Goal: Entertainment & Leisure: Consume media (video, audio)

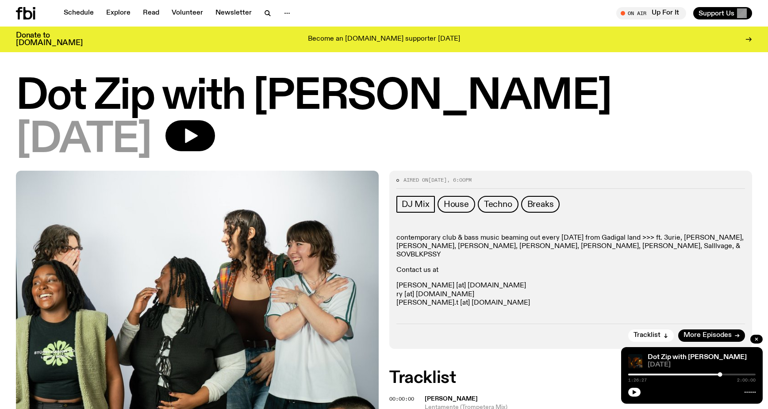
scroll to position [570, 0]
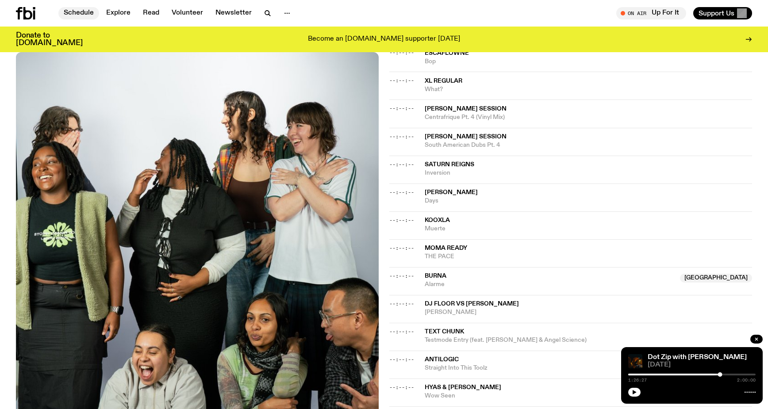
click at [85, 13] on link "Schedule" at bounding box center [78, 13] width 41 height 12
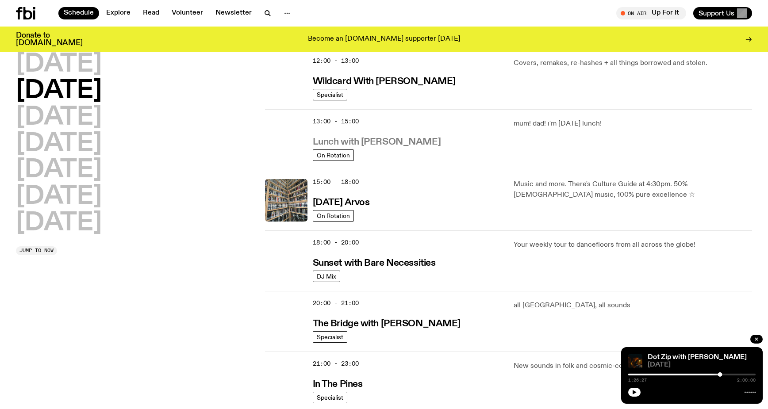
scroll to position [212, 0]
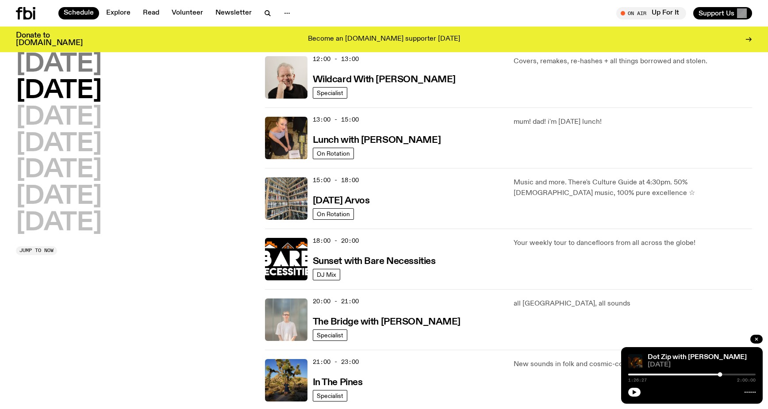
click at [73, 72] on h2 "[DATE]" at bounding box center [59, 64] width 86 height 25
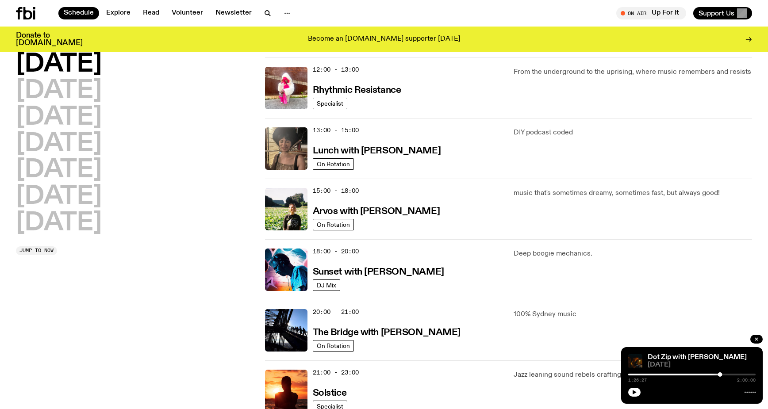
scroll to position [204, 0]
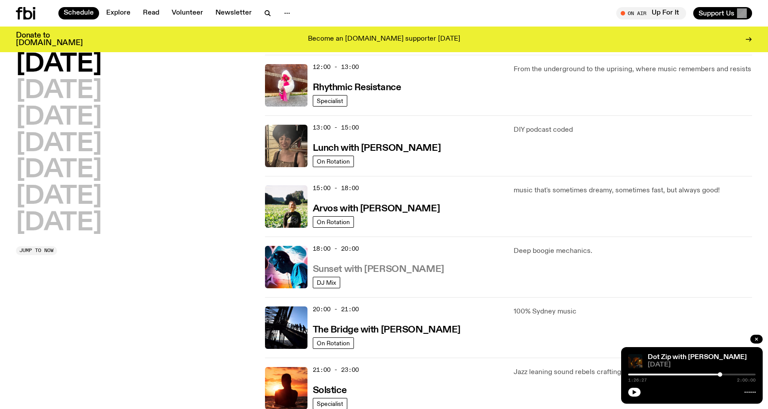
click at [386, 274] on h3 "Sunset with [PERSON_NAME]" at bounding box center [378, 269] width 131 height 9
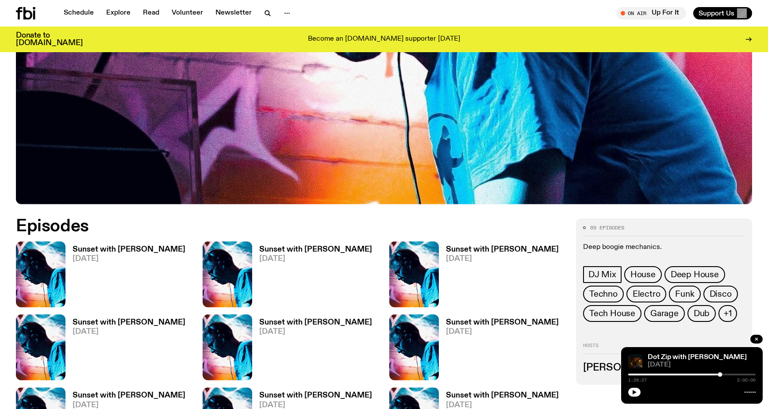
scroll to position [453, 0]
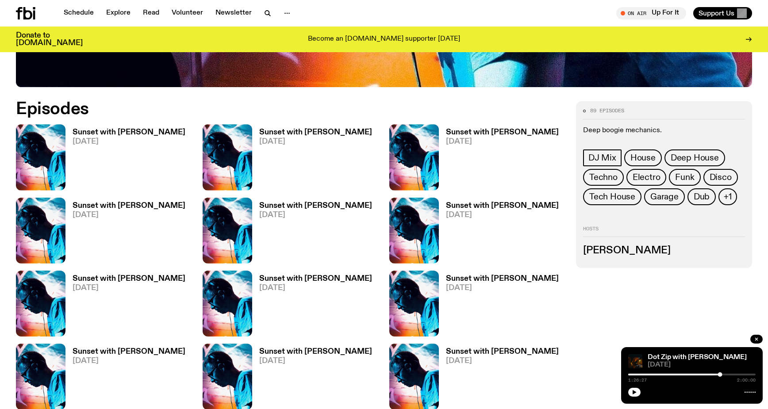
click at [135, 133] on h3 "Sunset with [PERSON_NAME]" at bounding box center [129, 133] width 113 height 8
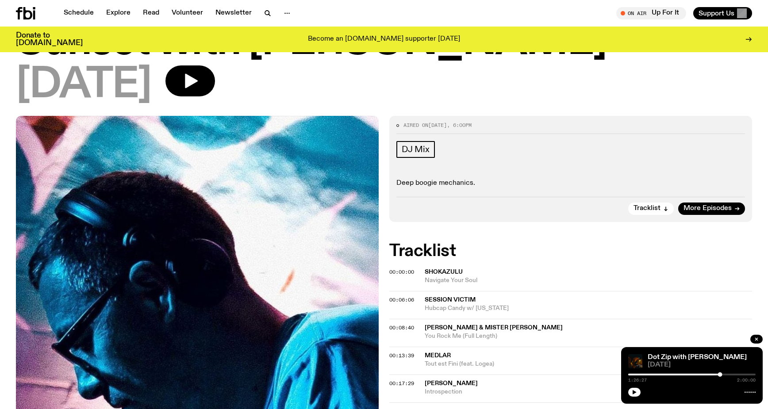
scroll to position [55, 0]
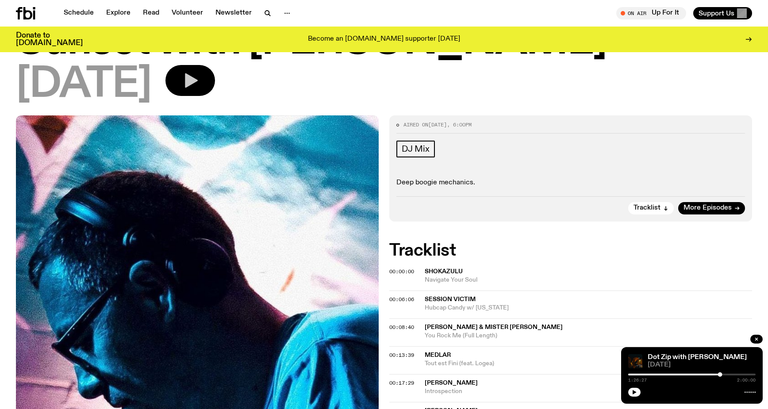
click at [215, 67] on button "button" at bounding box center [191, 80] width 50 height 31
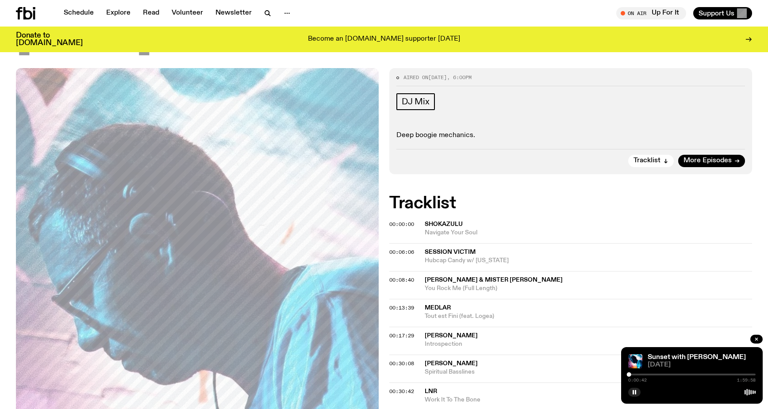
scroll to position [104, 0]
